Goal: Task Accomplishment & Management: Complete application form

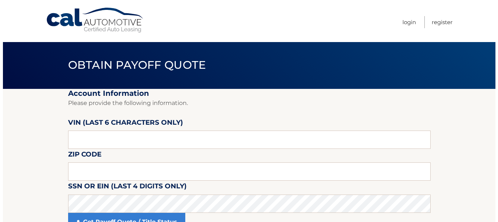
scroll to position [37, 0]
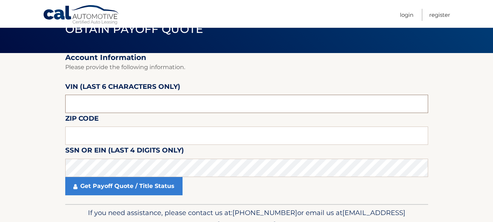
click at [179, 95] on input "text" at bounding box center [246, 104] width 363 height 18
drag, startPoint x: 175, startPoint y: 101, endPoint x: 0, endPoint y: 113, distance: 175.5
click at [0, 113] on section "Account Information Please provide the following information. [PERSON_NAME] (la…" at bounding box center [246, 128] width 493 height 151
type input "525946"
click at [198, 128] on input "text" at bounding box center [246, 136] width 363 height 18
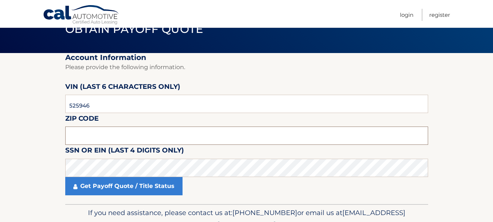
click at [215, 131] on input "text" at bounding box center [246, 136] width 363 height 18
click at [159, 141] on input "text" at bounding box center [246, 136] width 363 height 18
type input "15146"
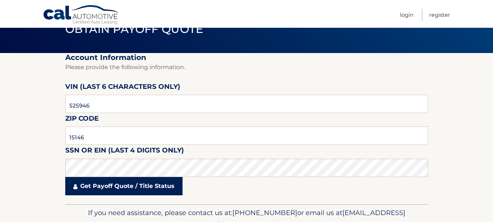
click at [143, 182] on link "Get Payoff Quote / Title Status" at bounding box center [123, 186] width 117 height 18
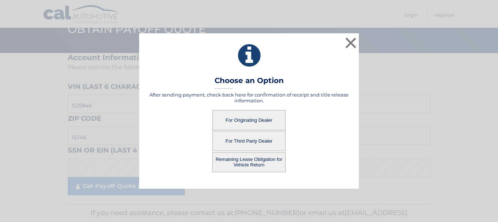
click at [260, 141] on button "For Third Party Dealer" at bounding box center [249, 141] width 73 height 20
click at [256, 142] on button "For Third Party Dealer" at bounding box center [249, 141] width 73 height 20
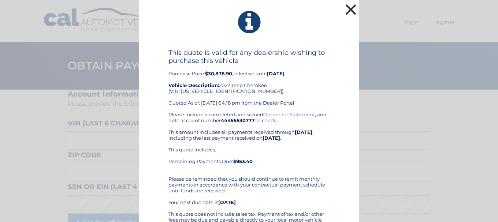
click at [344, 7] on button "×" at bounding box center [351, 9] width 15 height 15
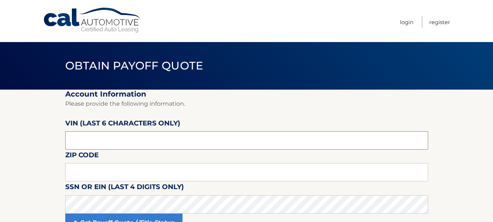
click at [188, 133] on input "text" at bounding box center [246, 141] width 363 height 18
drag, startPoint x: 187, startPoint y: 133, endPoint x: 32, endPoint y: 149, distance: 156.2
click at [32, 149] on section "Account Information Please provide the following information. [PERSON_NAME] (la…" at bounding box center [246, 165] width 493 height 151
type input "525946"
click at [100, 153] on fieldset "Account Information Please provide the following information. VIN (last 6 chara…" at bounding box center [246, 165] width 363 height 151
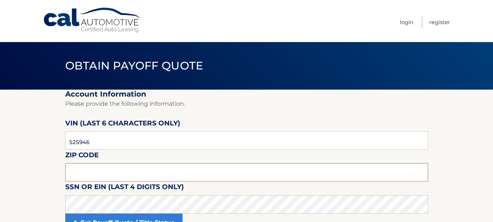
click at [99, 169] on input "text" at bounding box center [246, 172] width 363 height 18
type input "15146"
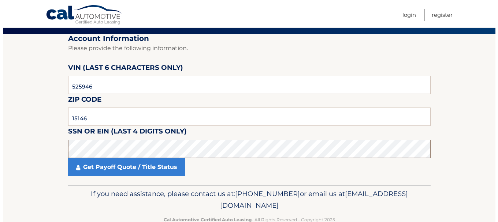
scroll to position [74, 0]
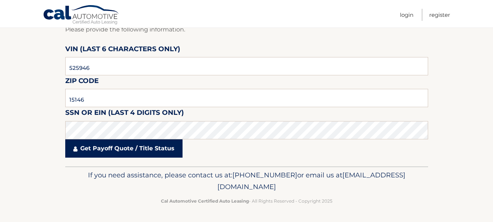
click at [129, 141] on link "Get Payoff Quote / Title Status" at bounding box center [123, 149] width 117 height 18
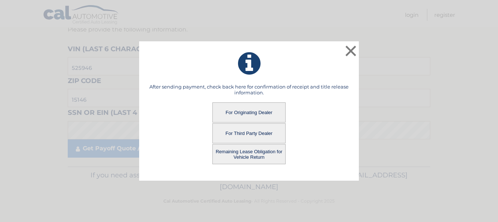
click at [128, 149] on div "× After sending payment, check back here for confirmation of receipt and title …" at bounding box center [249, 111] width 492 height 140
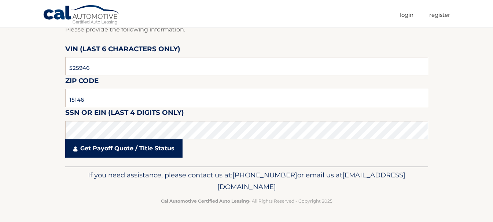
click at [131, 148] on link "Get Payoff Quote / Title Status" at bounding box center [123, 149] width 117 height 18
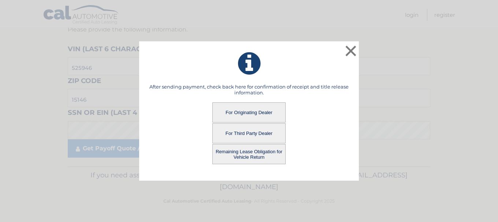
click at [253, 112] on button "For Originating Dealer" at bounding box center [249, 113] width 73 height 20
click at [261, 110] on button "For Originating Dealer" at bounding box center [249, 113] width 73 height 20
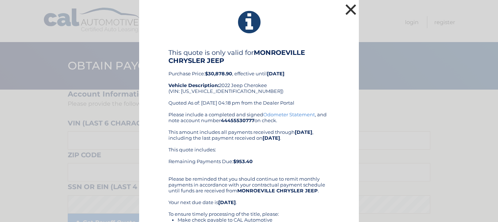
click at [346, 7] on button "×" at bounding box center [351, 9] width 15 height 15
